Goal: Task Accomplishment & Management: Use online tool/utility

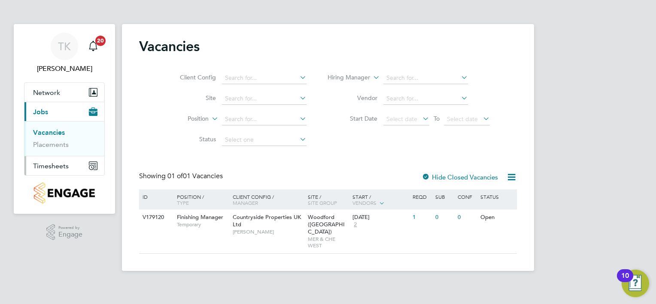
click at [46, 165] on span "Timesheets" at bounding box center [51, 166] width 36 height 8
click at [51, 168] on span "Timesheets" at bounding box center [51, 166] width 36 height 8
click at [50, 152] on link "Timesheets" at bounding box center [51, 152] width 36 height 8
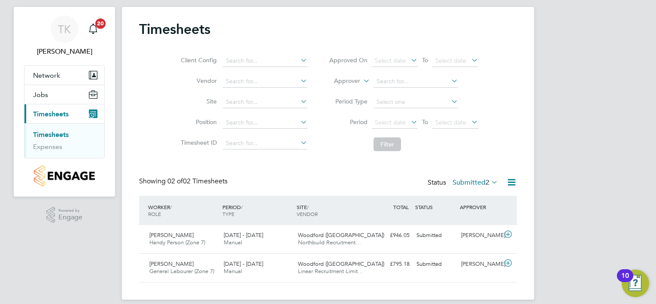
scroll to position [26, 0]
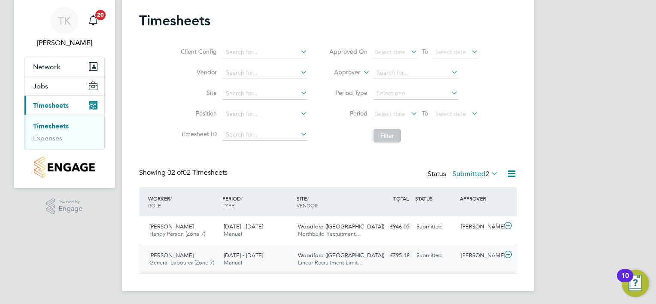
click at [169, 252] on span "[PERSON_NAME]" at bounding box center [171, 255] width 44 height 7
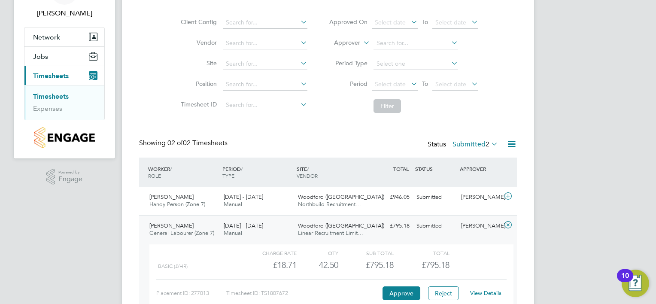
scroll to position [105, 0]
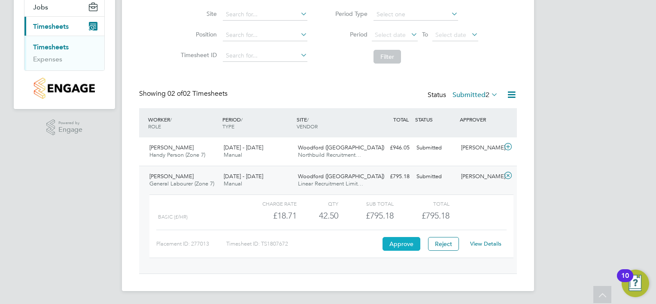
click at [404, 245] on button "Approve" at bounding box center [402, 244] width 38 height 14
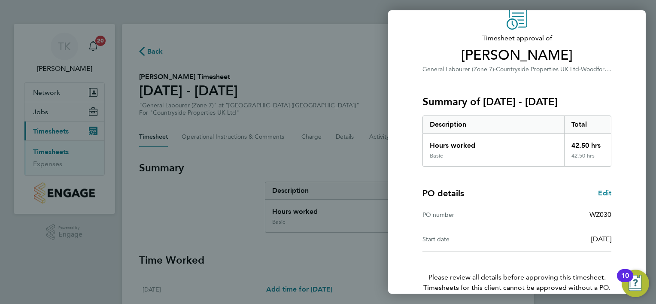
scroll to position [82, 0]
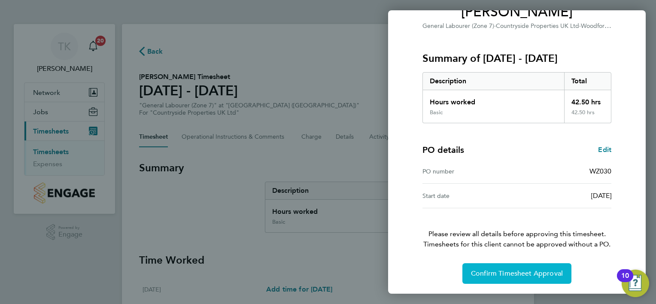
click at [518, 278] on button "Confirm Timesheet Approval" at bounding box center [517, 273] width 109 height 21
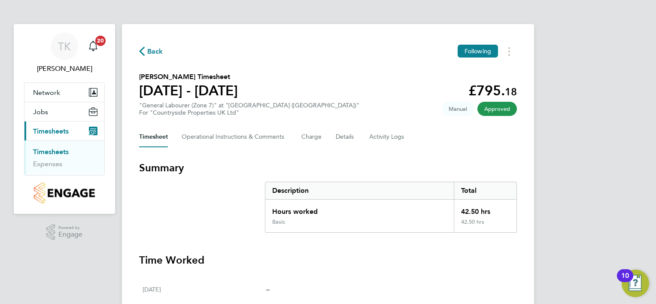
click at [63, 150] on link "Timesheets" at bounding box center [51, 152] width 36 height 8
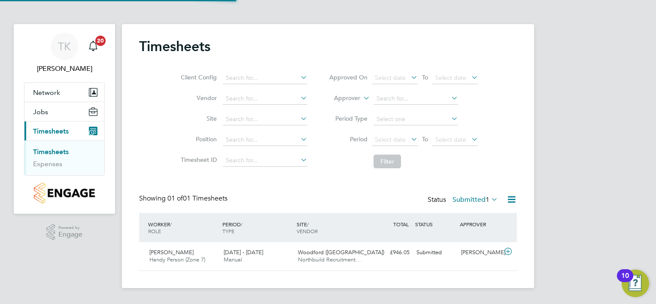
scroll to position [21, 75]
click at [172, 253] on span "[PERSON_NAME]" at bounding box center [171, 252] width 44 height 7
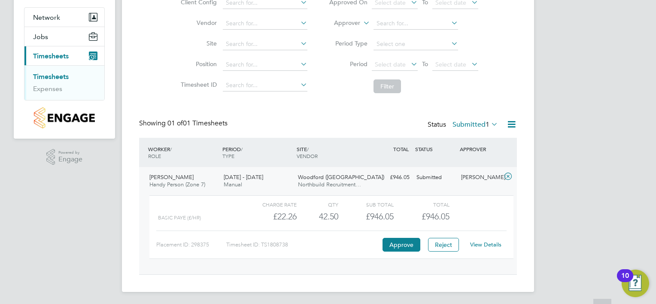
scroll to position [76, 0]
click at [406, 246] on button "Approve" at bounding box center [402, 244] width 38 height 14
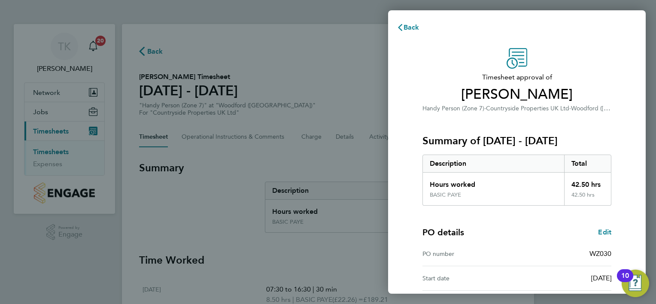
scroll to position [82, 0]
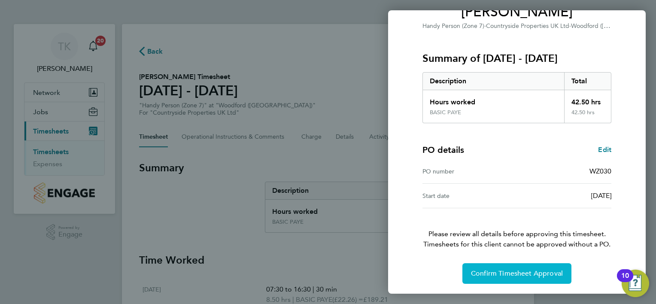
click at [505, 277] on span "Confirm Timesheet Approval" at bounding box center [517, 273] width 92 height 9
